Goal: Navigation & Orientation: Find specific page/section

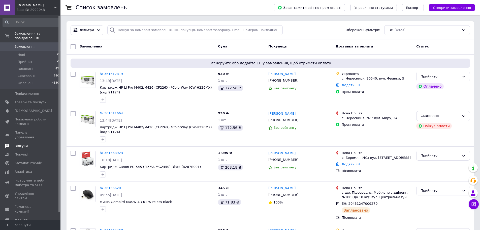
click at [23, 143] on span "Відгуки" at bounding box center [21, 145] width 13 height 5
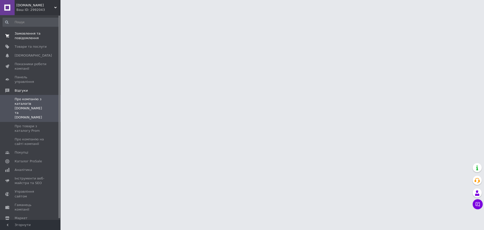
click at [23, 39] on span "Замовлення та повідомлення" at bounding box center [31, 35] width 32 height 9
